Goal: Register for event/course

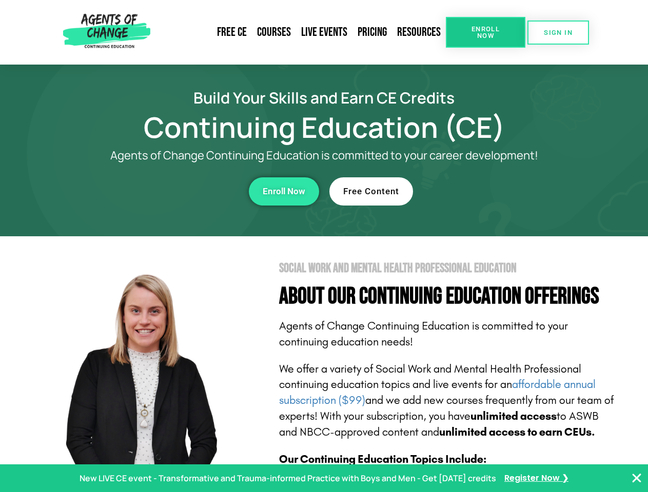
click at [324, 246] on section "Social Work and Mental Health Professional Education About Our Continuing Educa…" at bounding box center [324, 451] width 648 height 431
click at [419, 32] on link "Resources" at bounding box center [419, 33] width 54 height 24
click at [485, 32] on span "Enroll Now" at bounding box center [485, 32] width 47 height 13
click at [558, 32] on span "SIGN IN" at bounding box center [557, 32] width 29 height 7
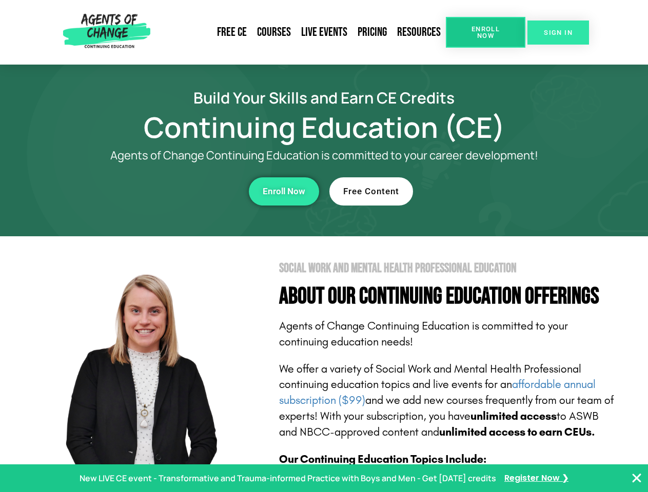
click at [558, 32] on span "SIGN IN" at bounding box center [557, 32] width 29 height 7
click at [178, 191] on div "Enroll Now" at bounding box center [178, 191] width 282 height 28
click at [284, 191] on span "Enroll Now" at bounding box center [283, 191] width 43 height 9
